Goal: Transaction & Acquisition: Obtain resource

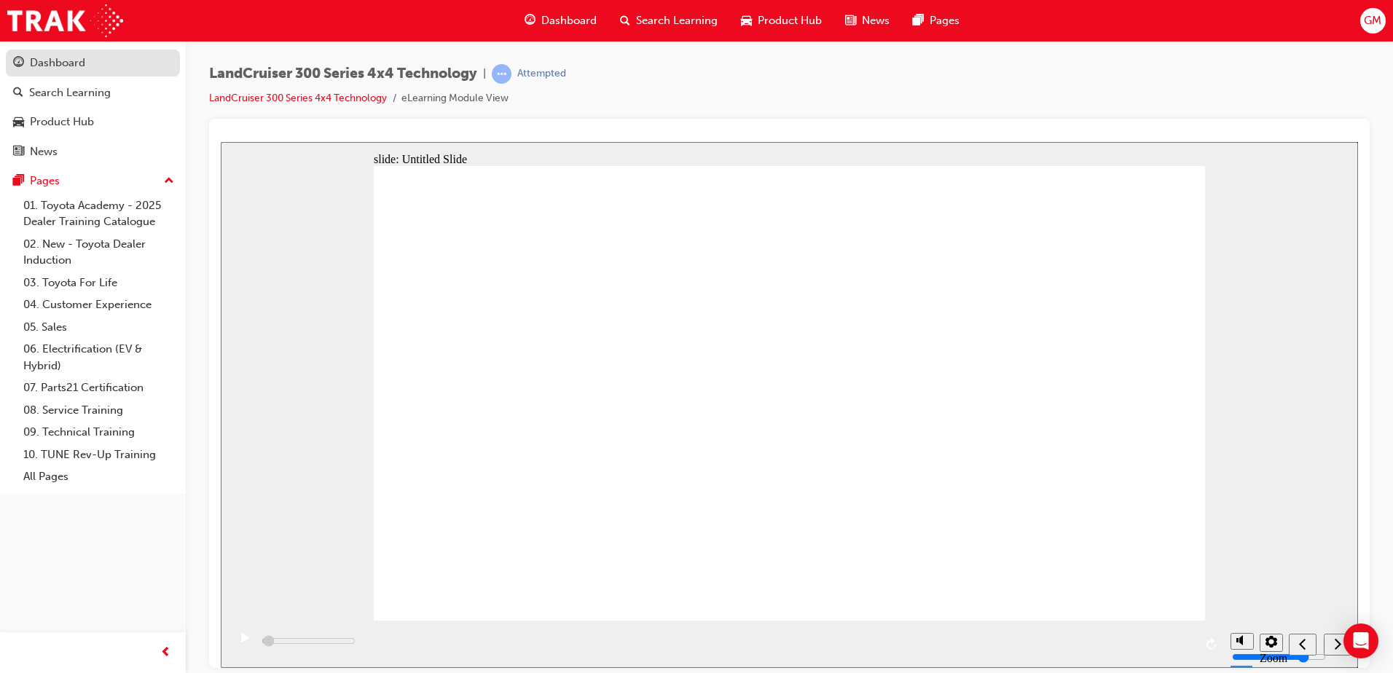
click at [71, 66] on div "Dashboard" at bounding box center [57, 63] width 55 height 17
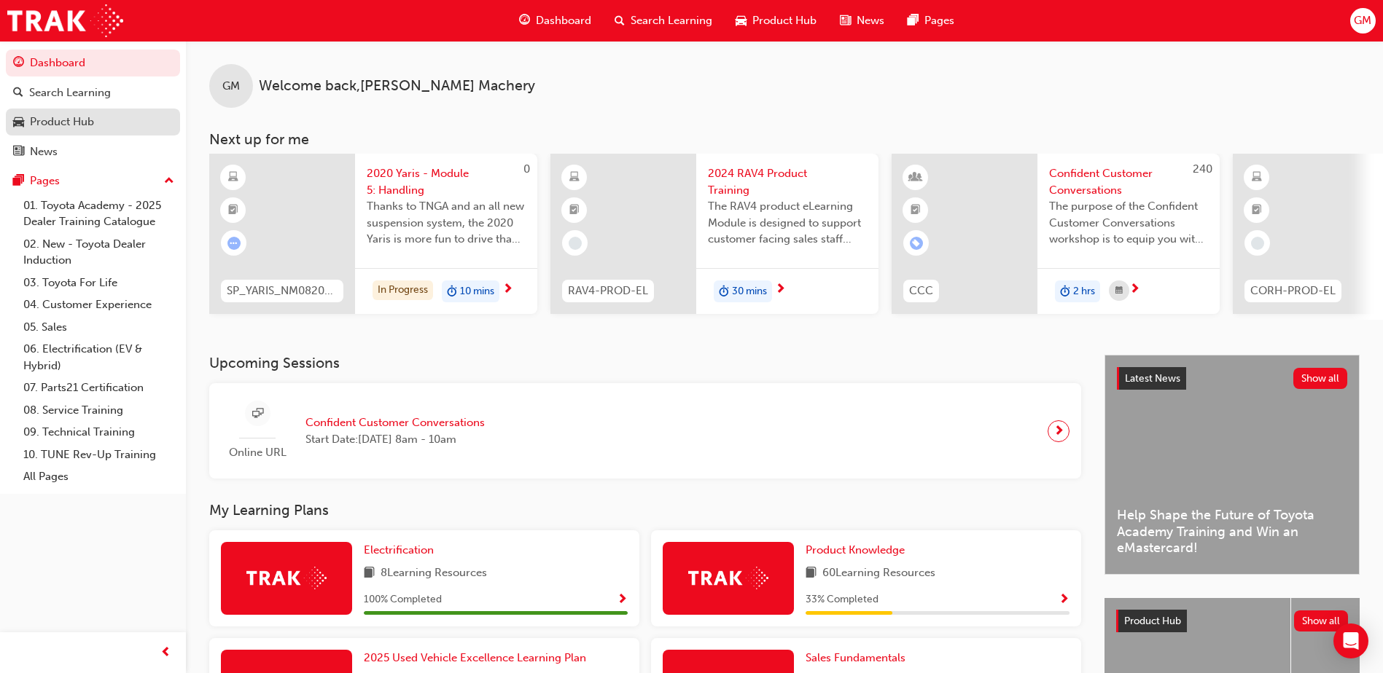
click at [47, 118] on div "Product Hub" at bounding box center [62, 122] width 64 height 17
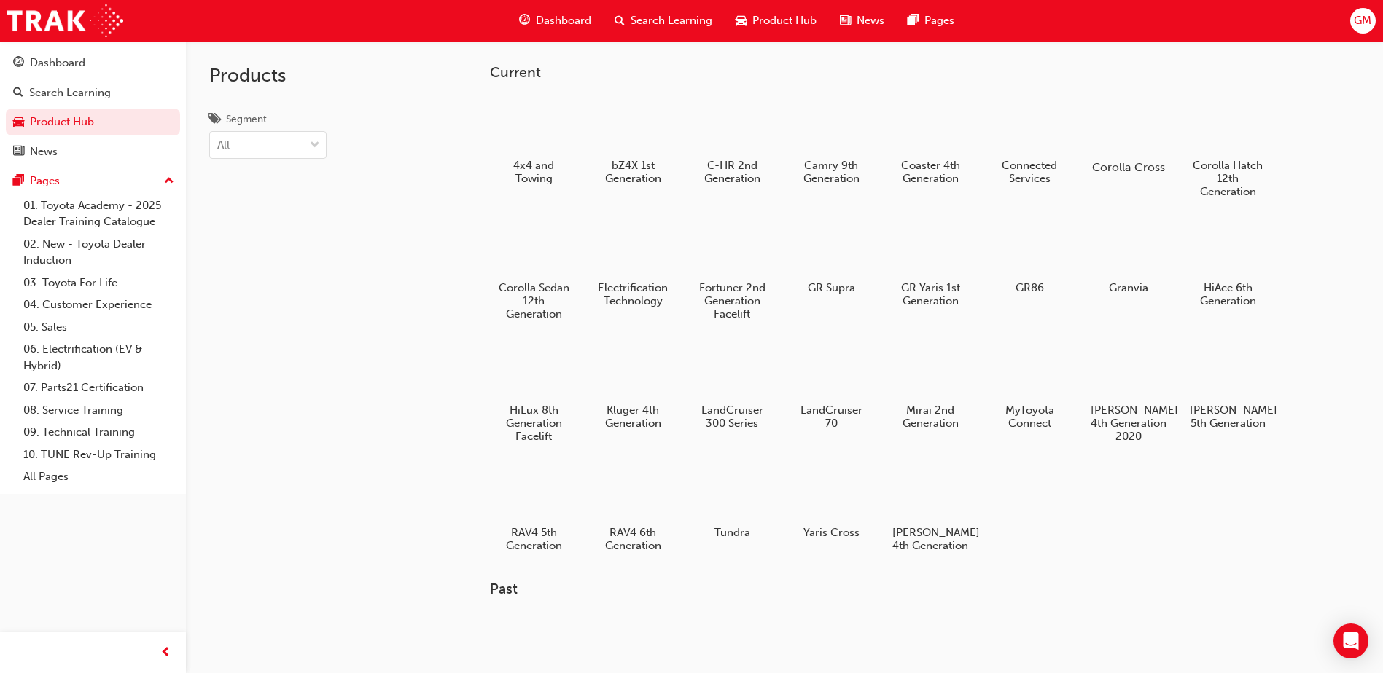
click at [1143, 144] on div at bounding box center [1128, 125] width 81 height 58
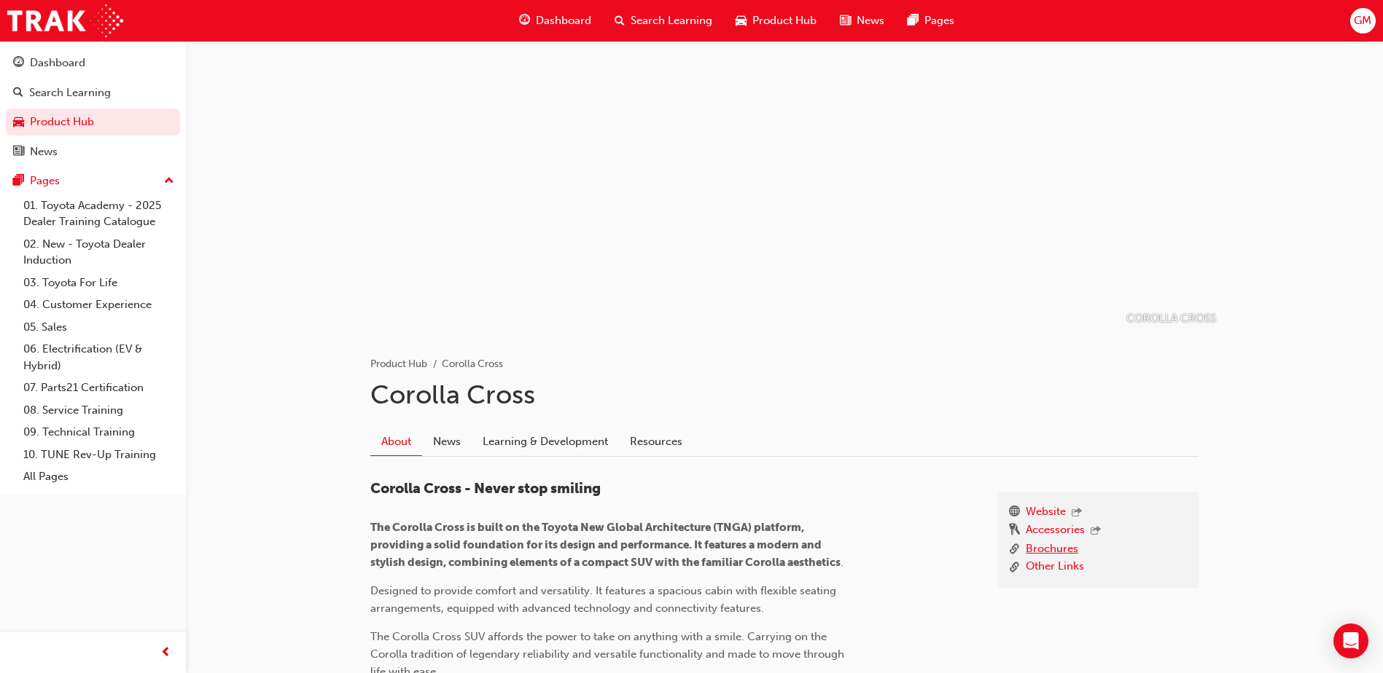
click at [1029, 550] on link "Brochures" at bounding box center [1051, 550] width 52 height 18
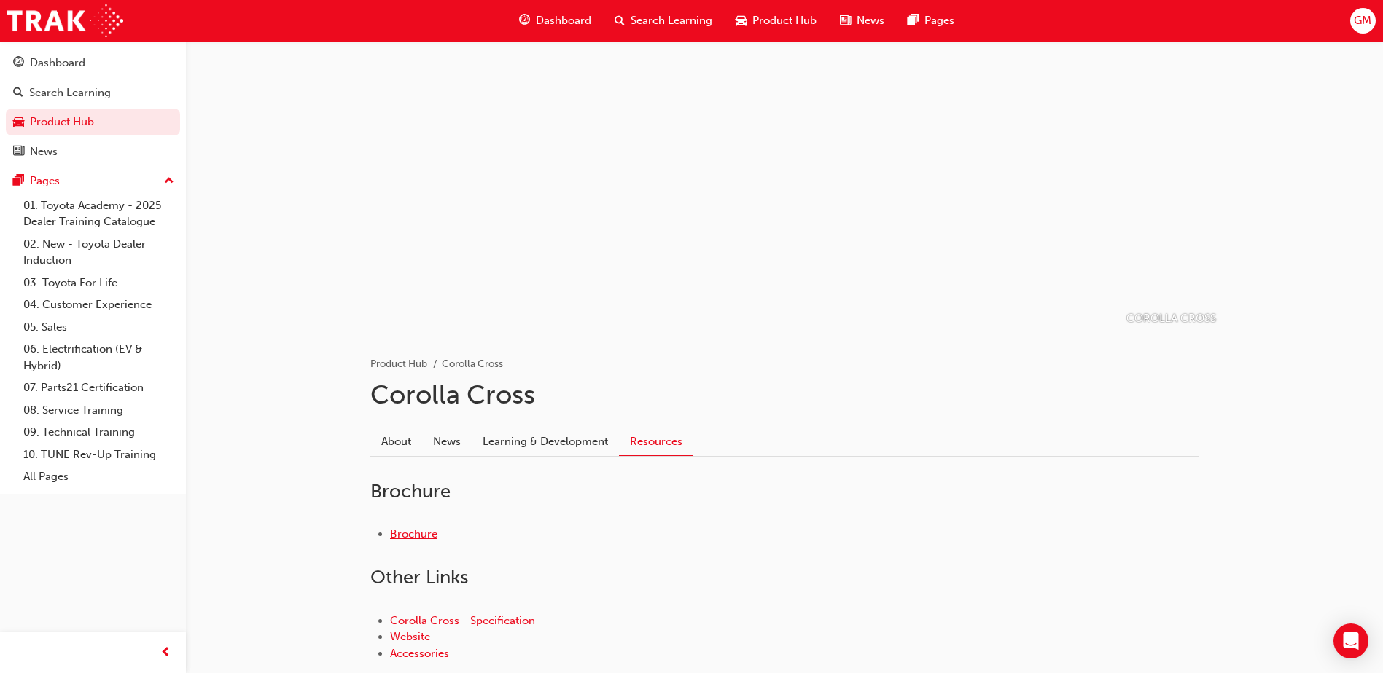
click at [424, 536] on link "Brochure" at bounding box center [413, 534] width 47 height 13
